Goal: Transaction & Acquisition: Purchase product/service

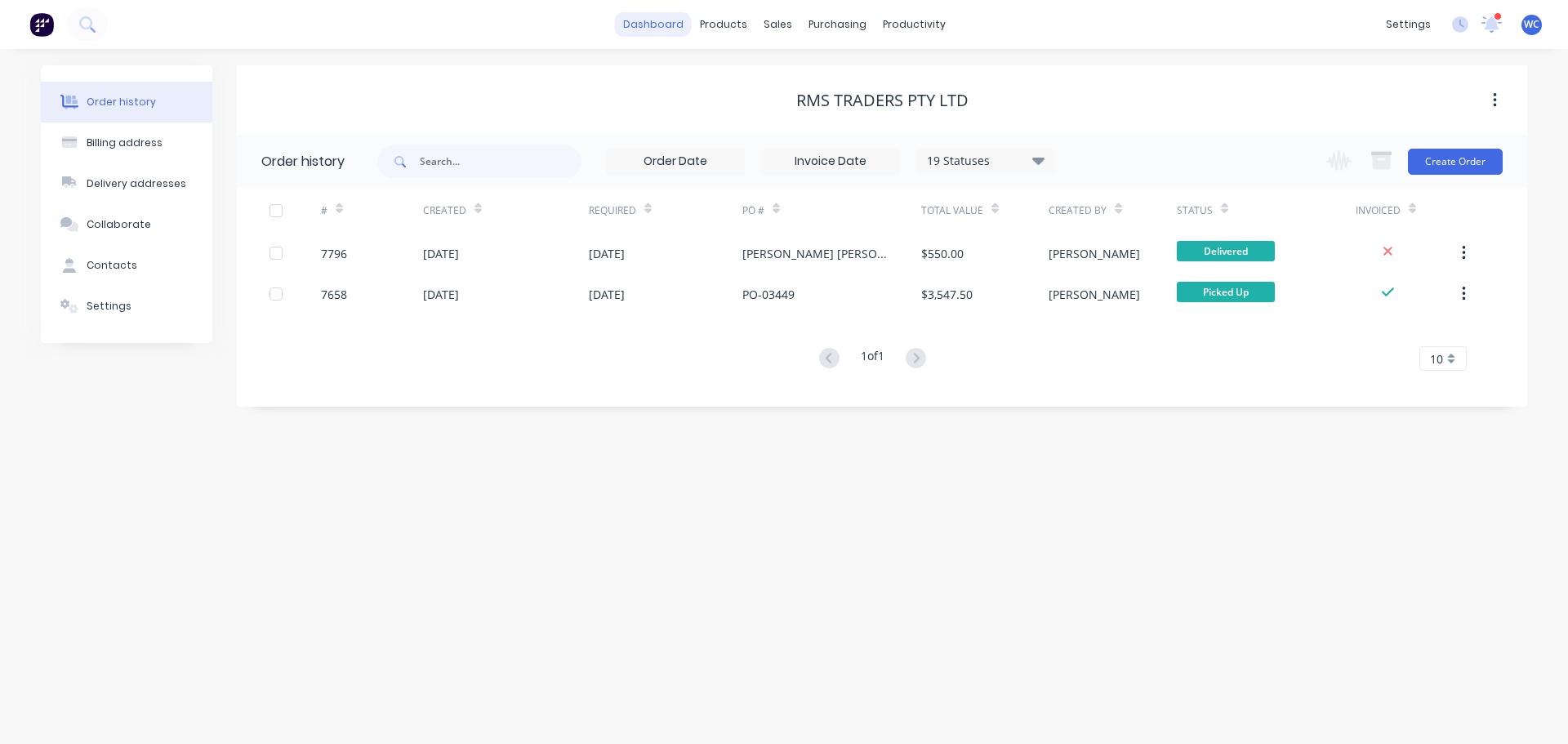
click at [665, 23] on link "dashboard" at bounding box center [653, 24] width 77 height 24
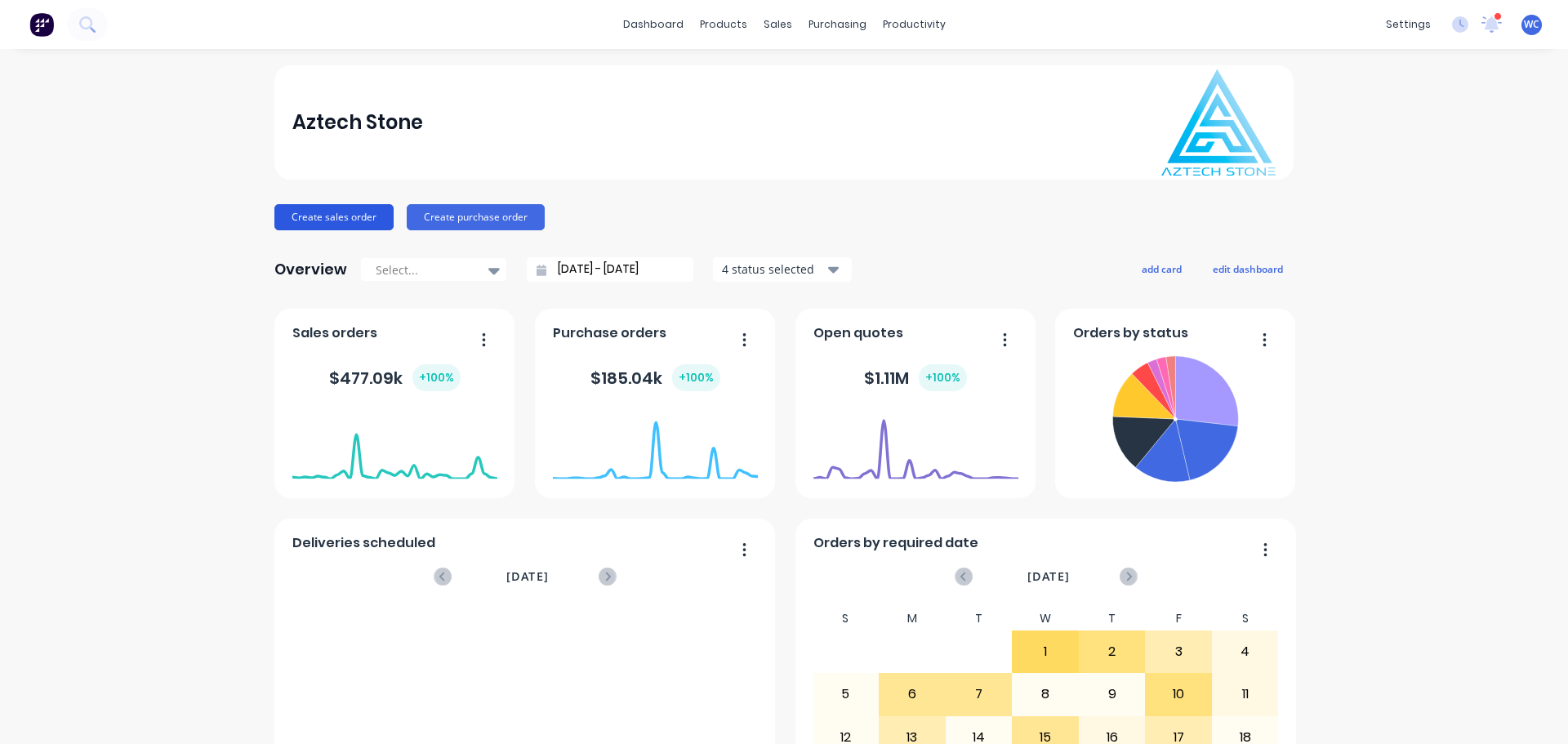
click at [324, 212] on button "Create sales order" at bounding box center [334, 217] width 120 height 26
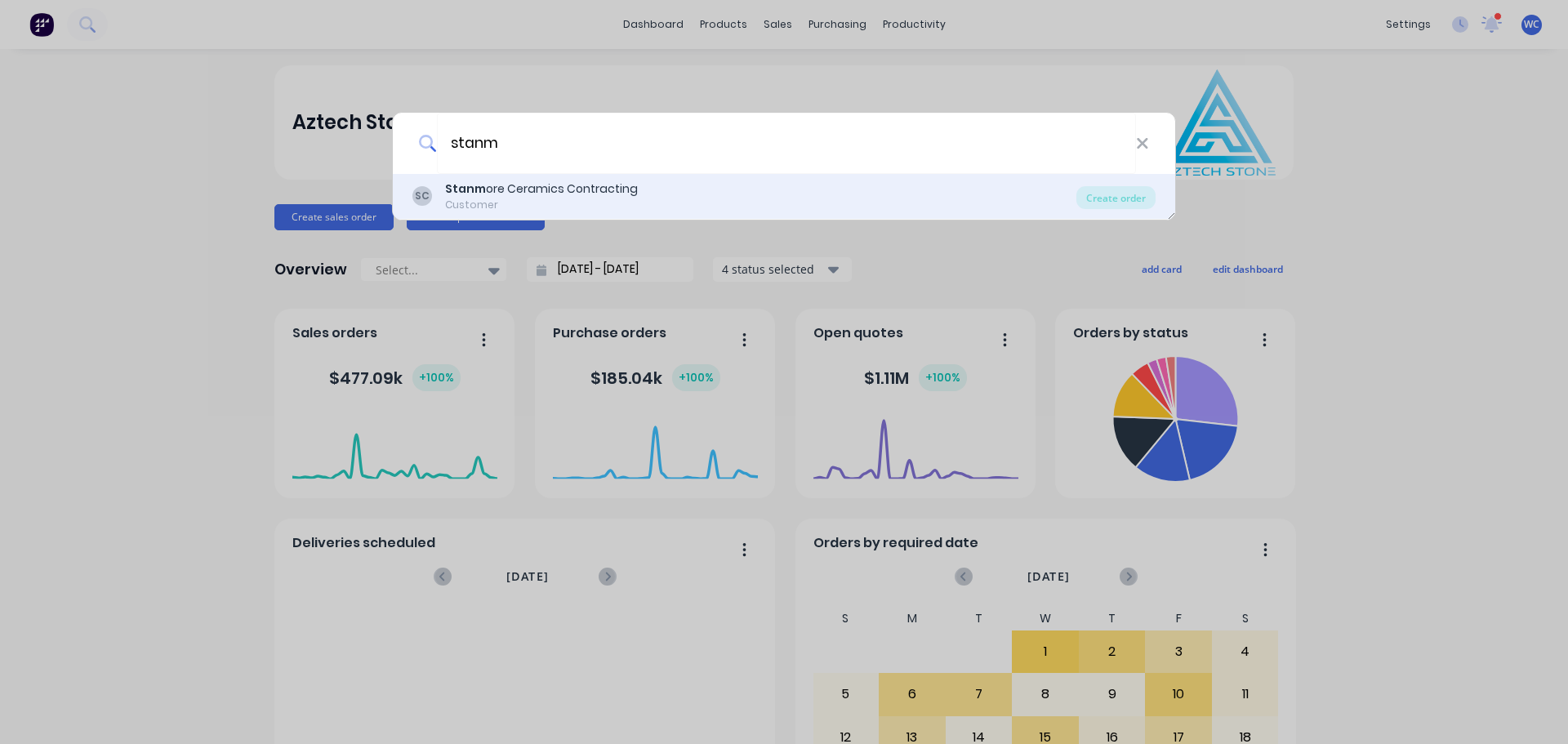
type input "stanm"
click at [585, 182] on div "Stanm ore Ceramics Contracting" at bounding box center [542, 189] width 193 height 17
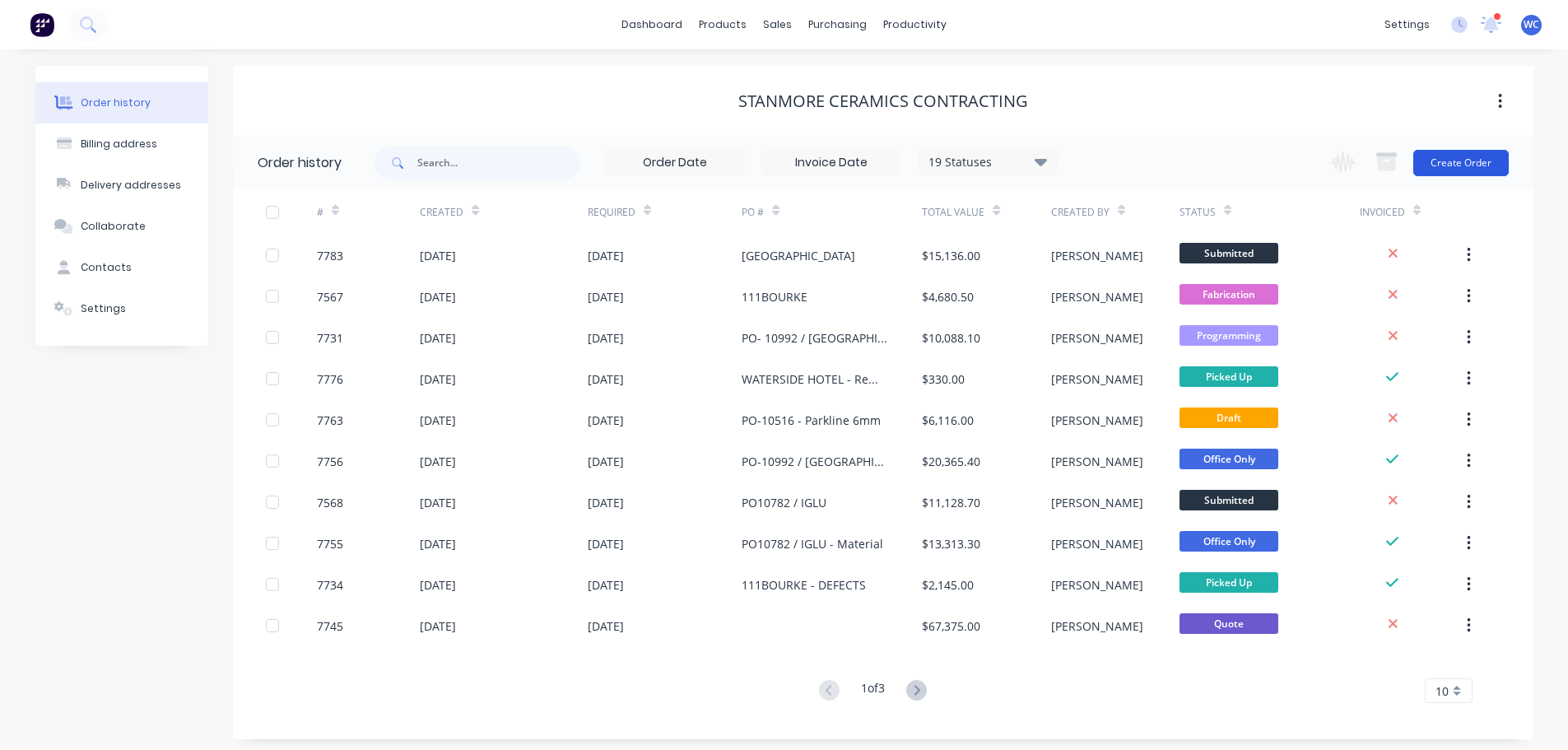
click at [1450, 159] on button "Create Order" at bounding box center [1460, 162] width 95 height 26
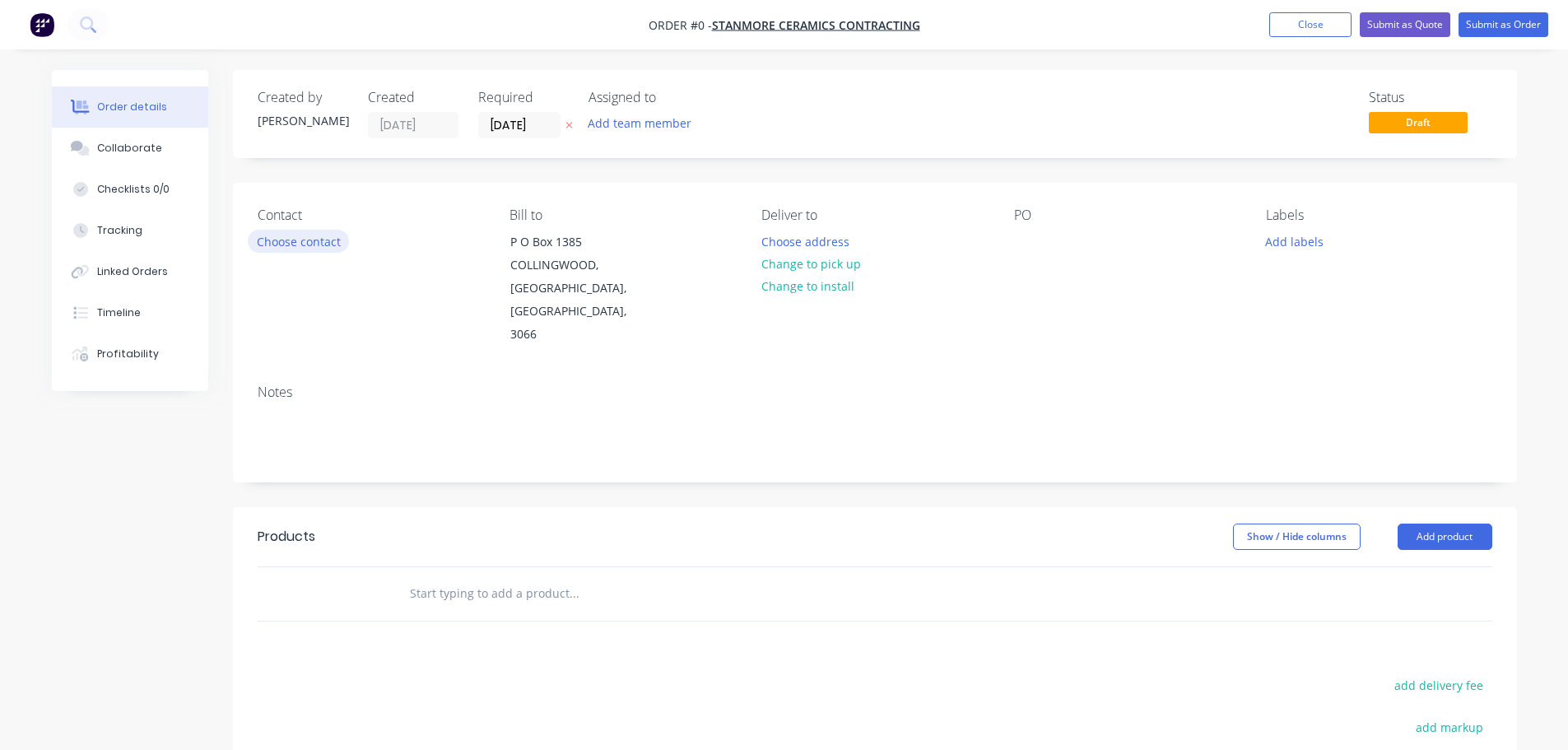
click at [316, 239] on button "Choose contact" at bounding box center [298, 240] width 101 height 22
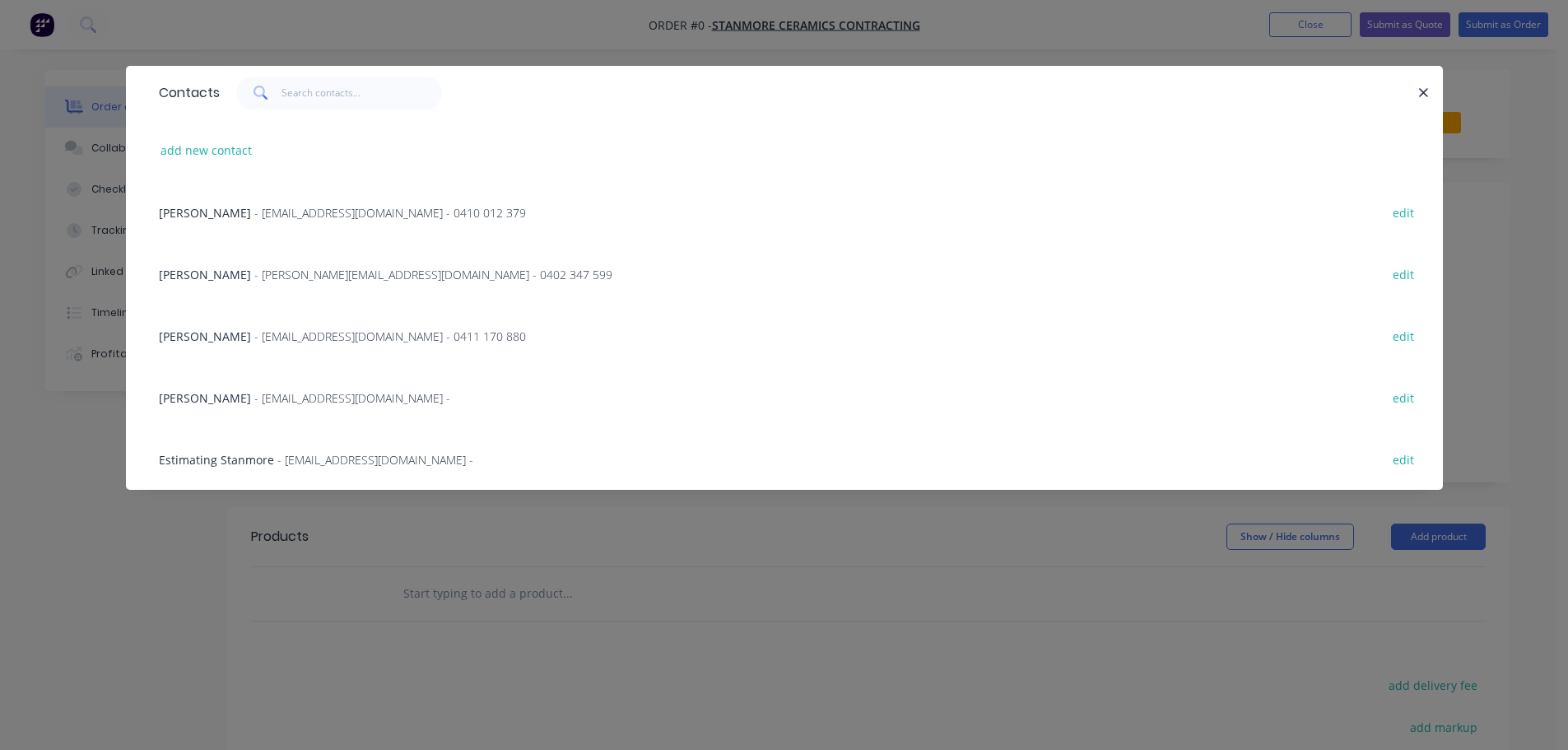
click at [254, 211] on span "- [EMAIL_ADDRESS][DOMAIN_NAME] - 0410 012 379" at bounding box center [390, 213] width 272 height 16
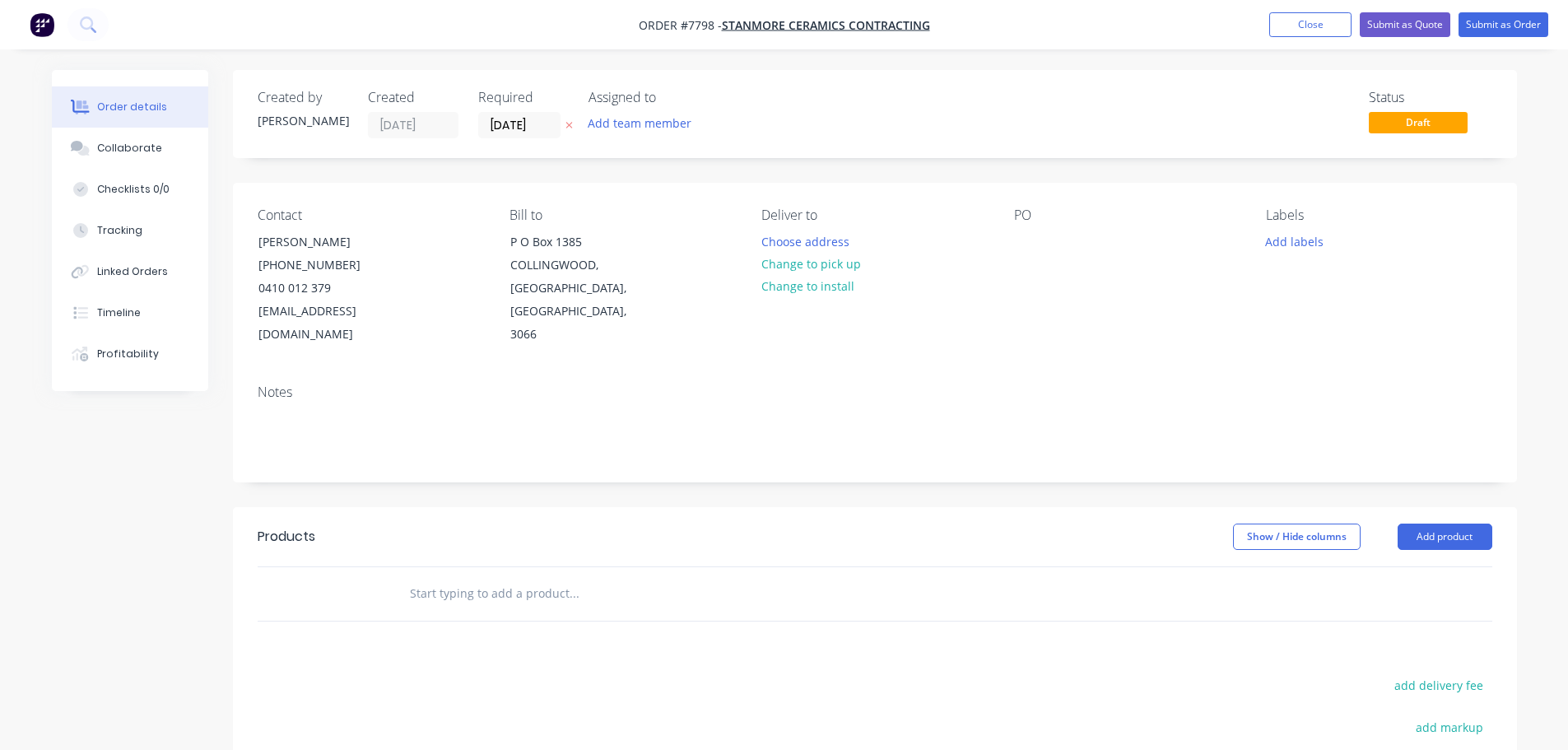
click at [469, 577] on input "text" at bounding box center [573, 594] width 329 height 33
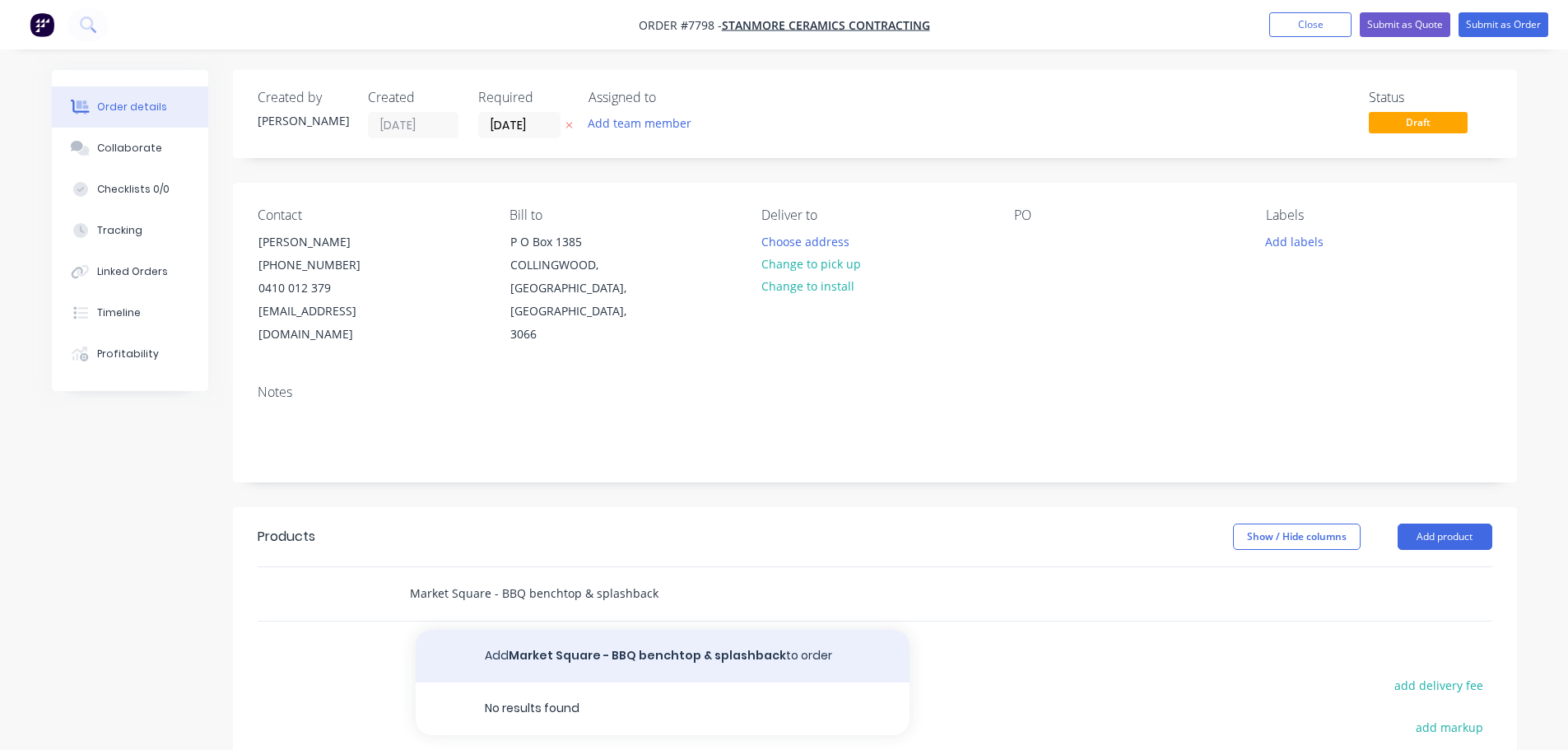
type input "Market Square - BBQ benchtop & splashback"
click at [551, 635] on button "Add Market Square - BBQ benchtop & splashback to order" at bounding box center [662, 656] width 494 height 52
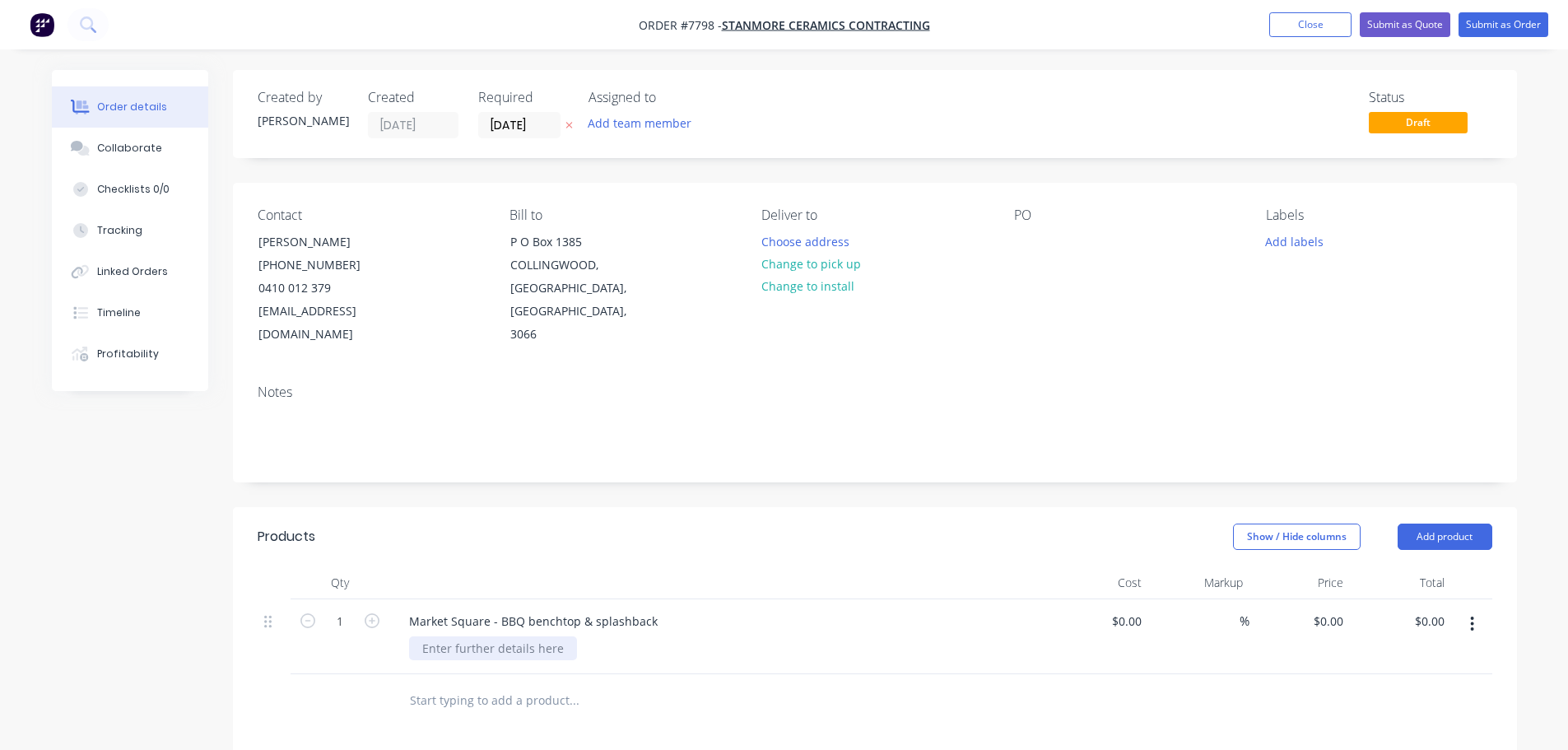
click at [510, 636] on div at bounding box center [492, 648] width 168 height 24
click at [575, 642] on div "Supply & fabrication only As per drawings provided -" at bounding box center [496, 657] width 176 height 41
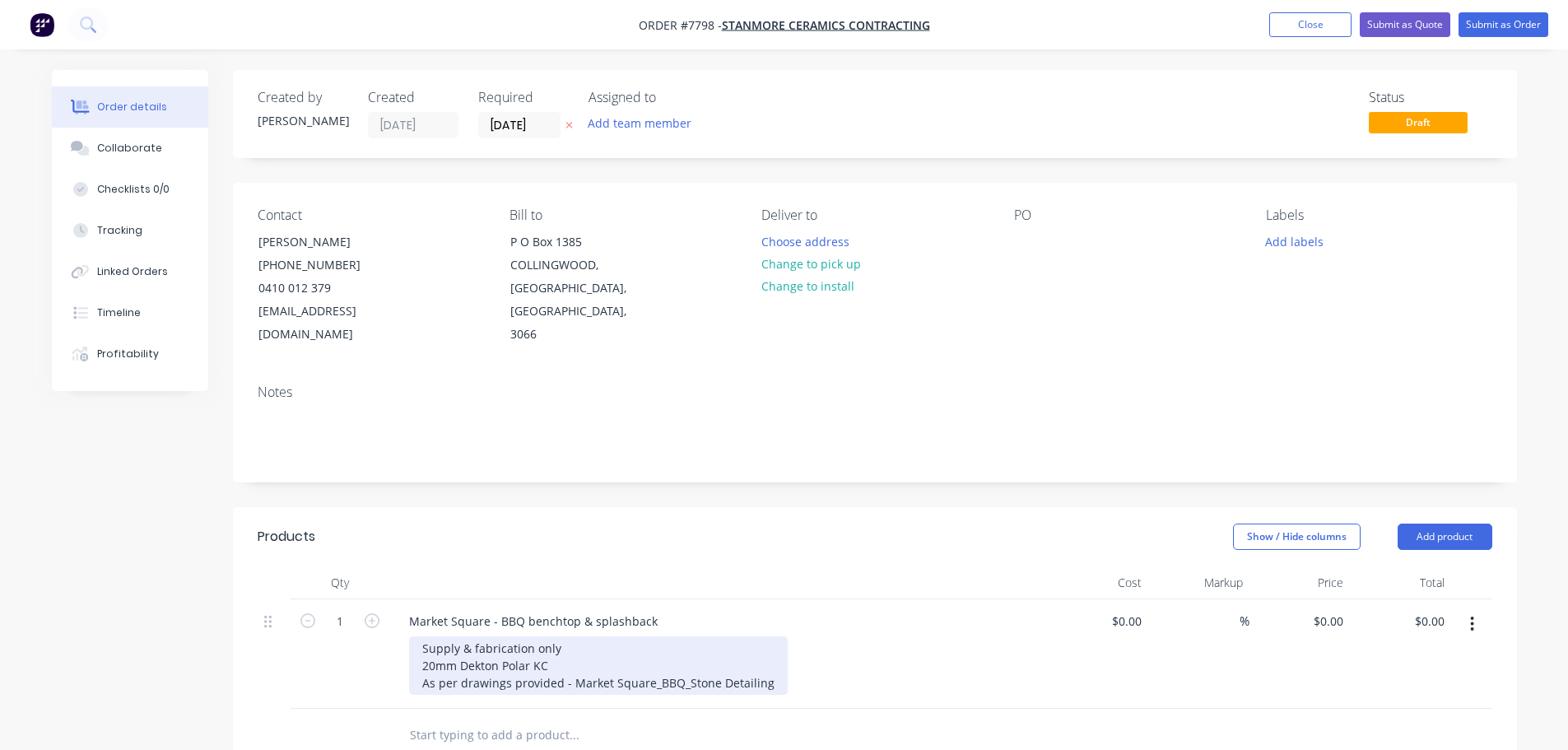
click at [613, 639] on div "Supply & fabrication only 20mm Dekton Polar KC As per drawings provided - Marke…" at bounding box center [598, 665] width 379 height 58
click at [772, 658] on div "Supply & fabrication only 20mm Dekton Polar KC (3290x1490mm) - 11 slabs require…" at bounding box center [598, 665] width 379 height 58
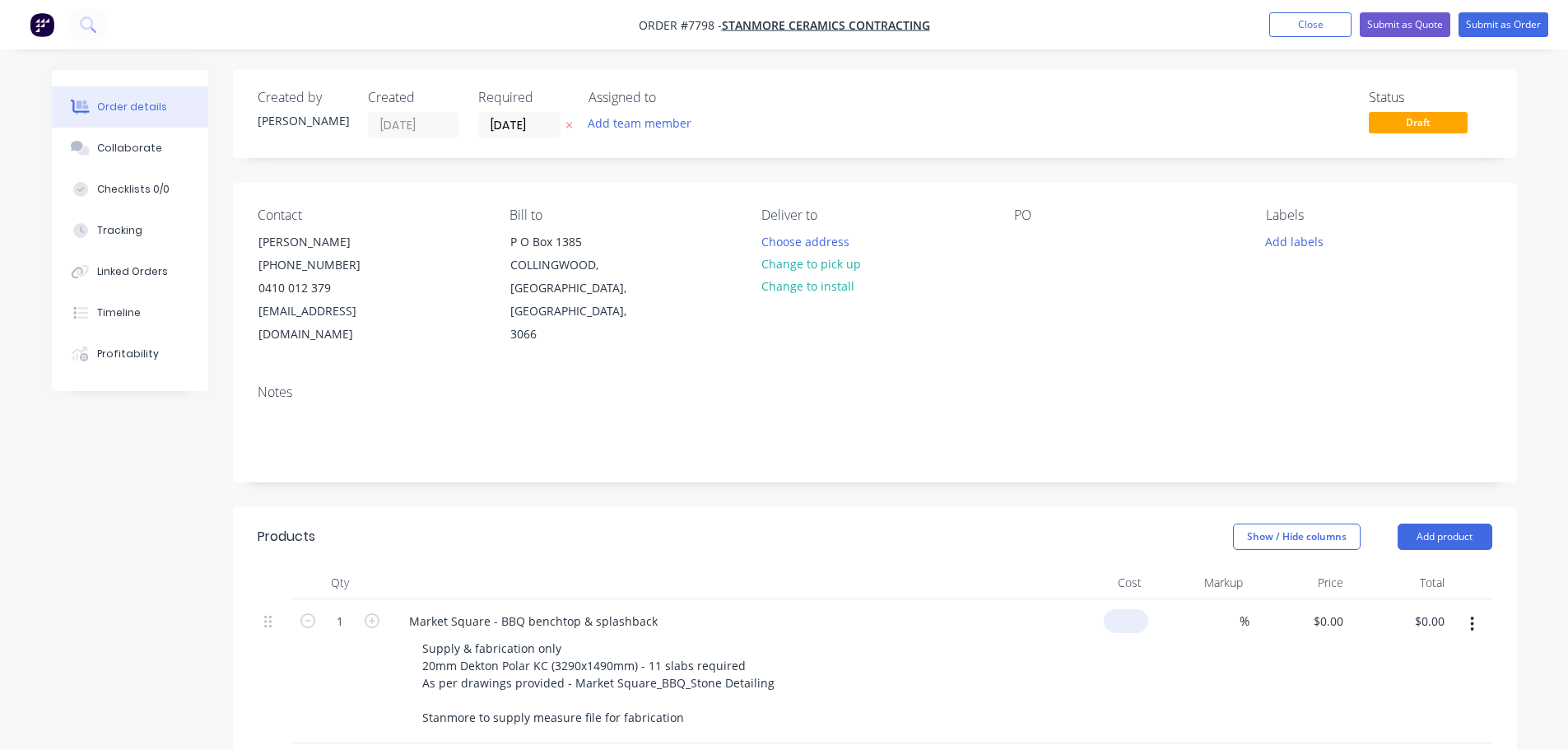
click at [1119, 599] on div "$0.00" at bounding box center [1098, 671] width 101 height 144
type input "$11,080.00"
click at [370, 613] on icon "button" at bounding box center [371, 620] width 15 height 15
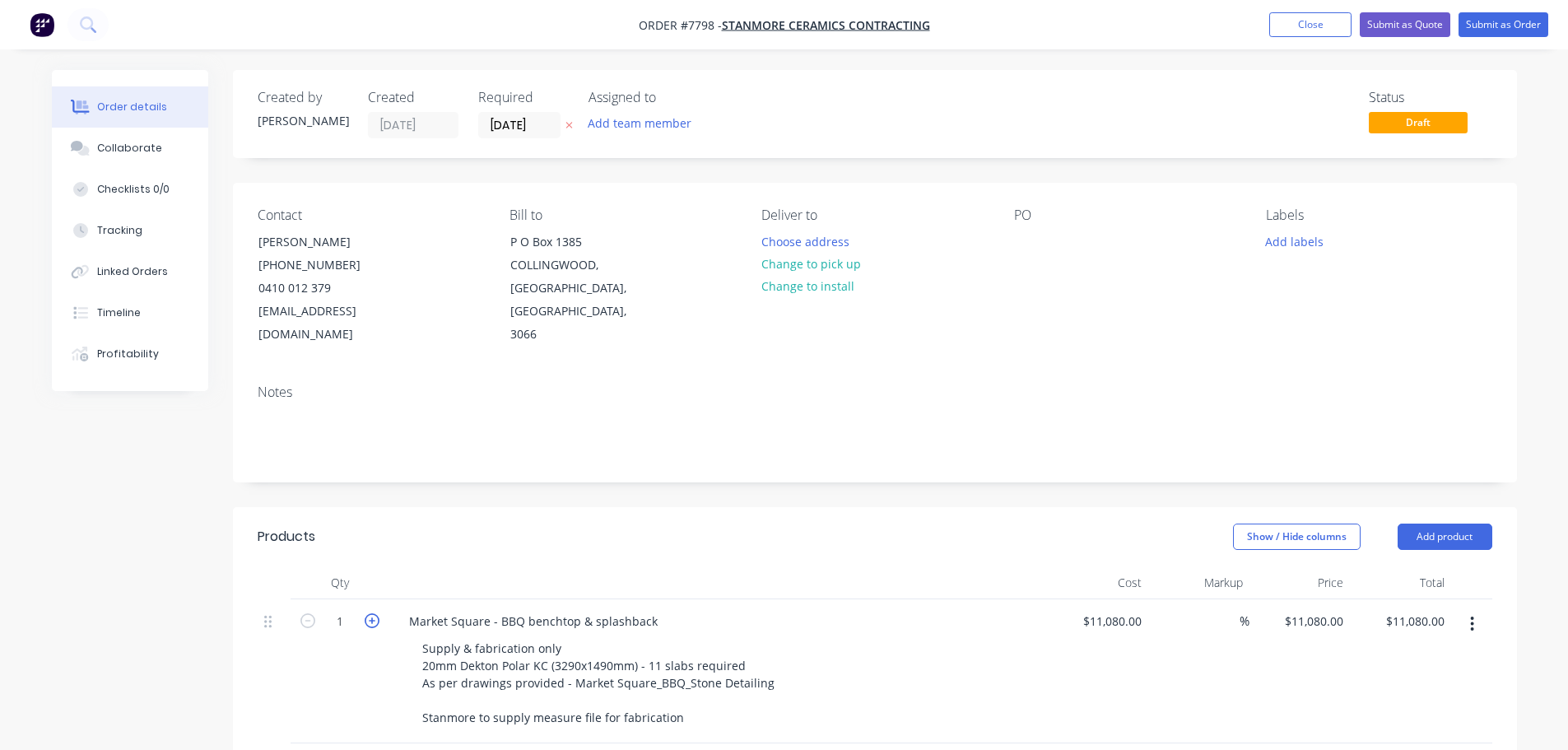
type input "2"
type input "$22,160.00"
click at [370, 613] on icon "button" at bounding box center [371, 620] width 15 height 15
type input "3"
type input "$33,240.00"
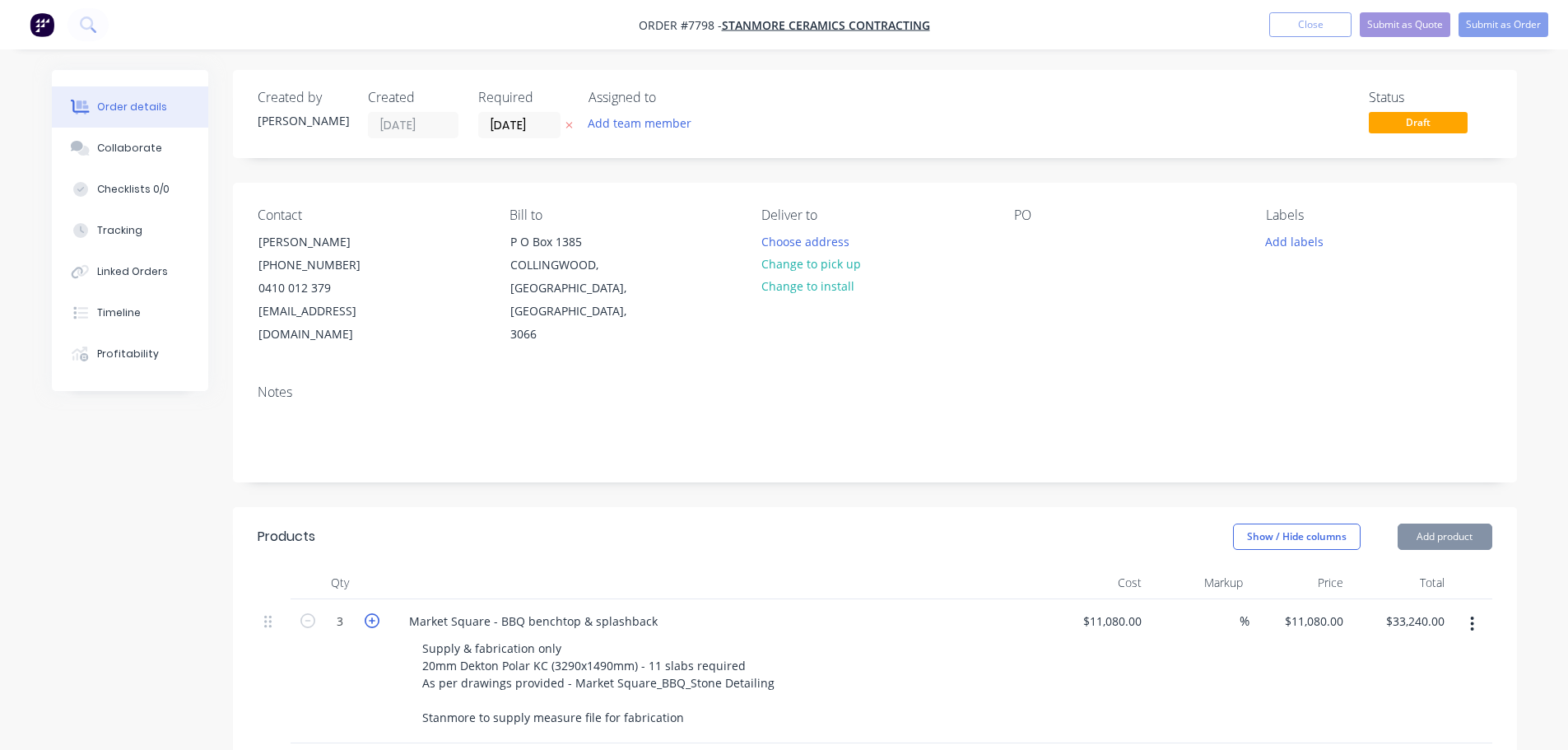
click at [370, 613] on icon "button" at bounding box center [371, 620] width 15 height 15
type input "4"
type input "$44,320.00"
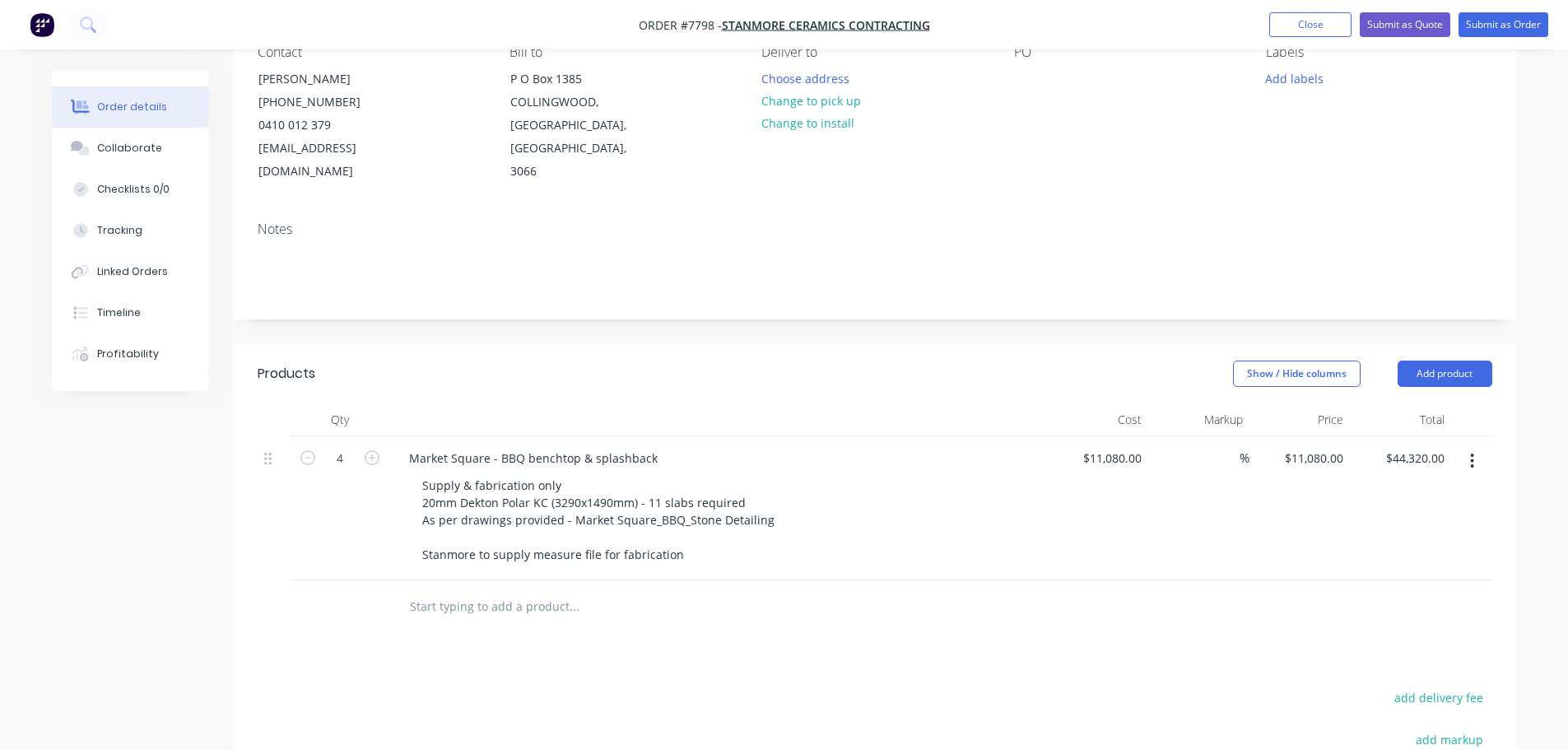
scroll to position [165, 0]
click at [1417, 24] on button "Submit as Quote" at bounding box center [1404, 24] width 90 height 24
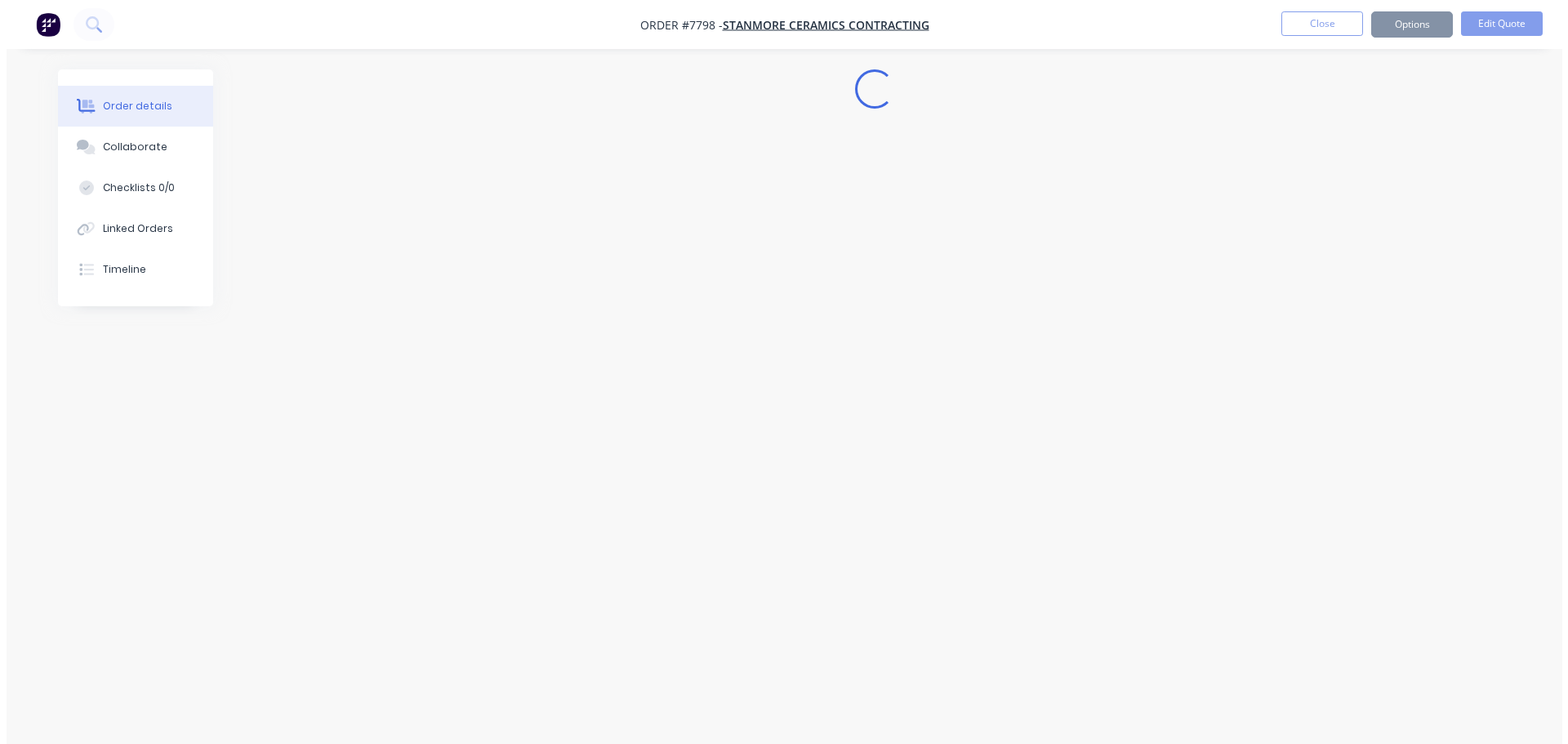
scroll to position [0, 0]
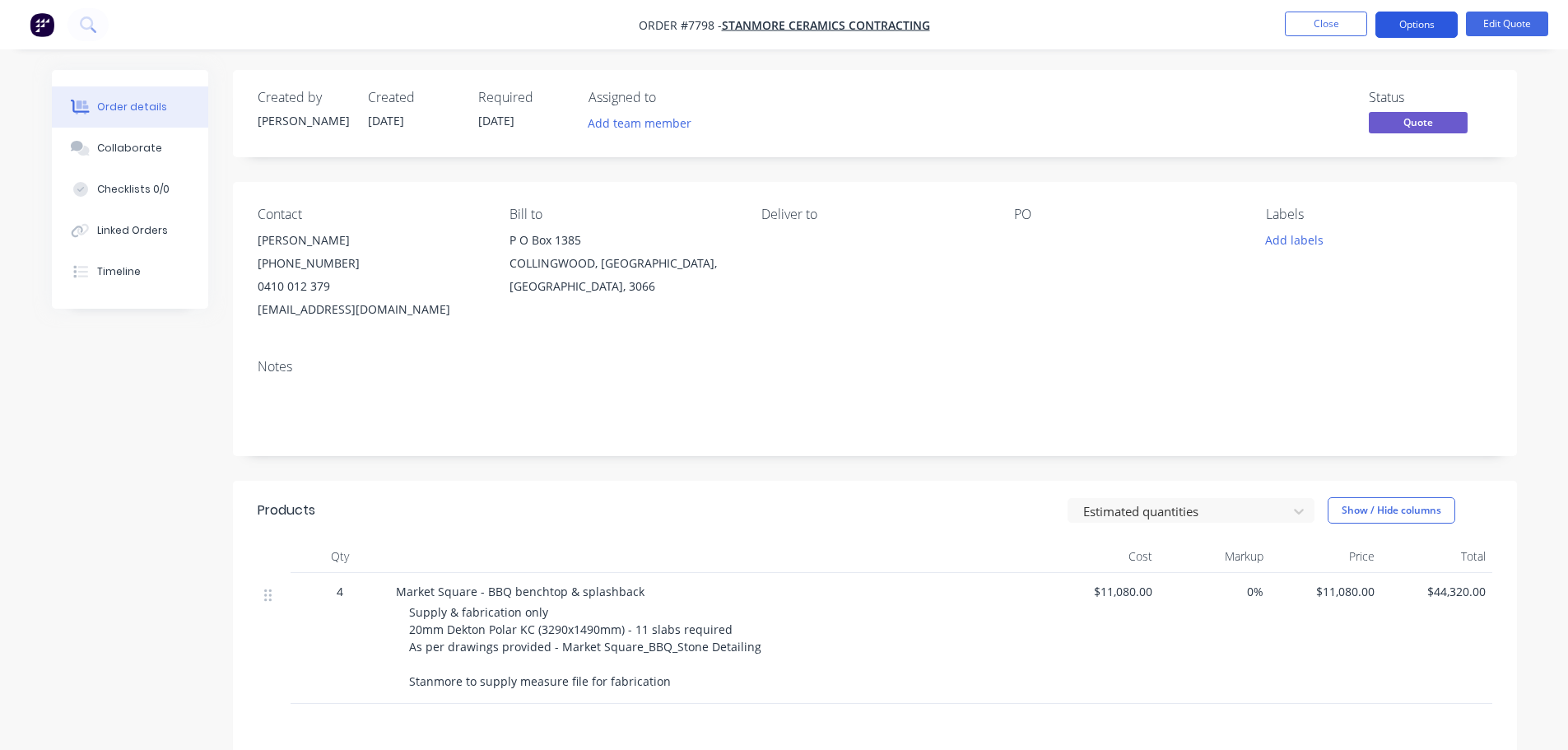
click at [1424, 23] on button "Options" at bounding box center [1416, 24] width 83 height 26
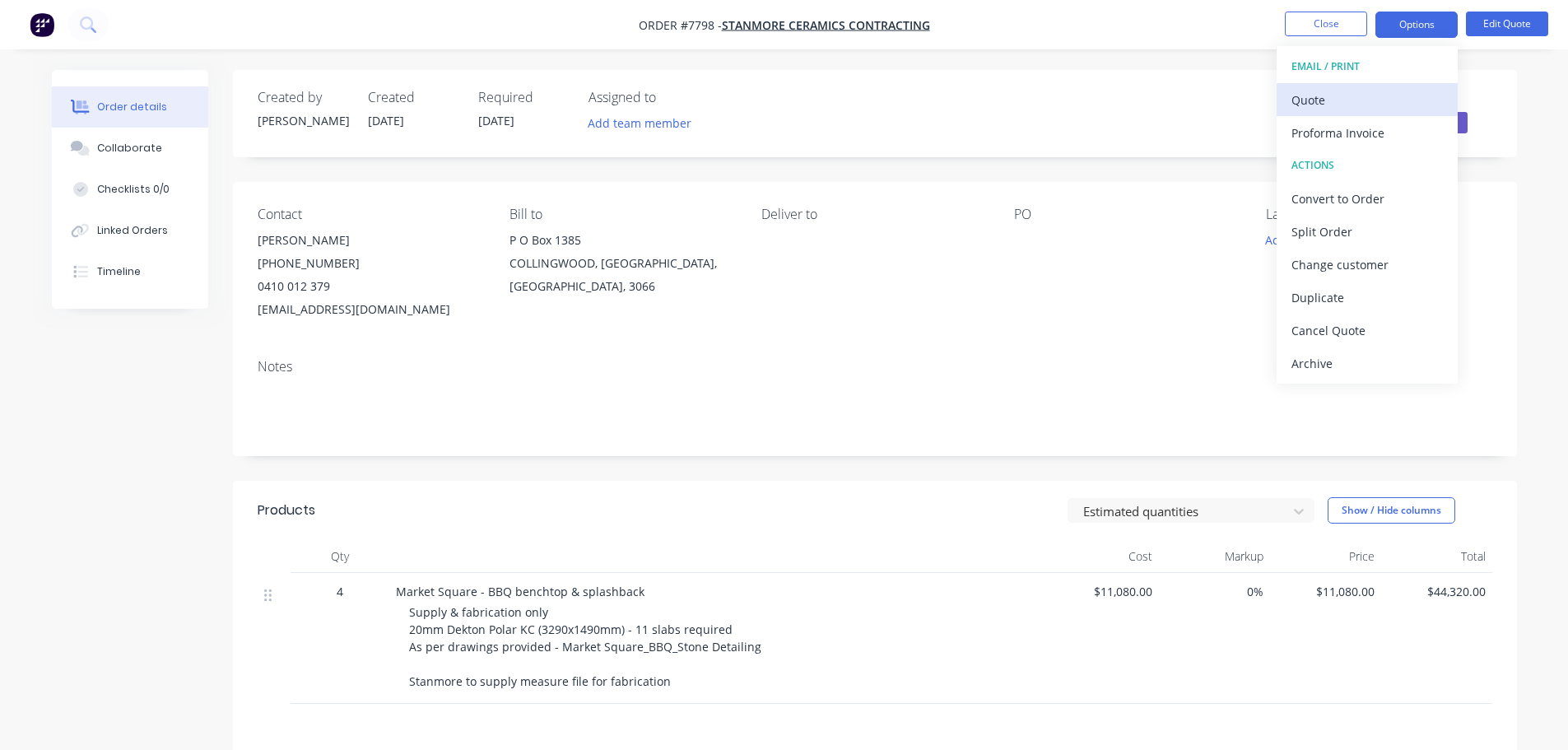
click at [1325, 94] on div "Quote" at bounding box center [1367, 100] width 151 height 24
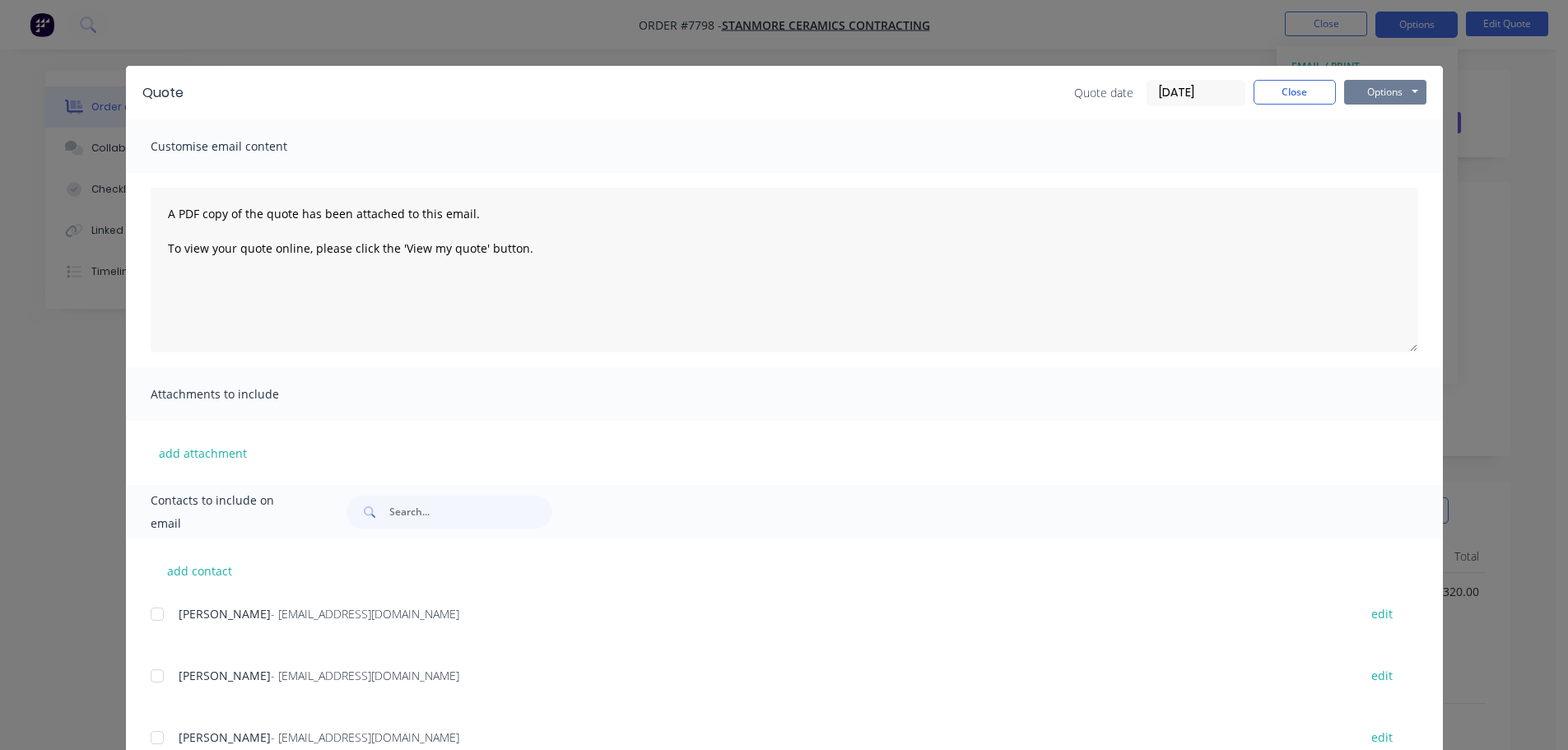
click at [1367, 93] on button "Options" at bounding box center [1385, 91] width 83 height 24
click at [1374, 121] on button "Preview" at bounding box center [1396, 121] width 105 height 27
